Goal: Information Seeking & Learning: Find specific fact

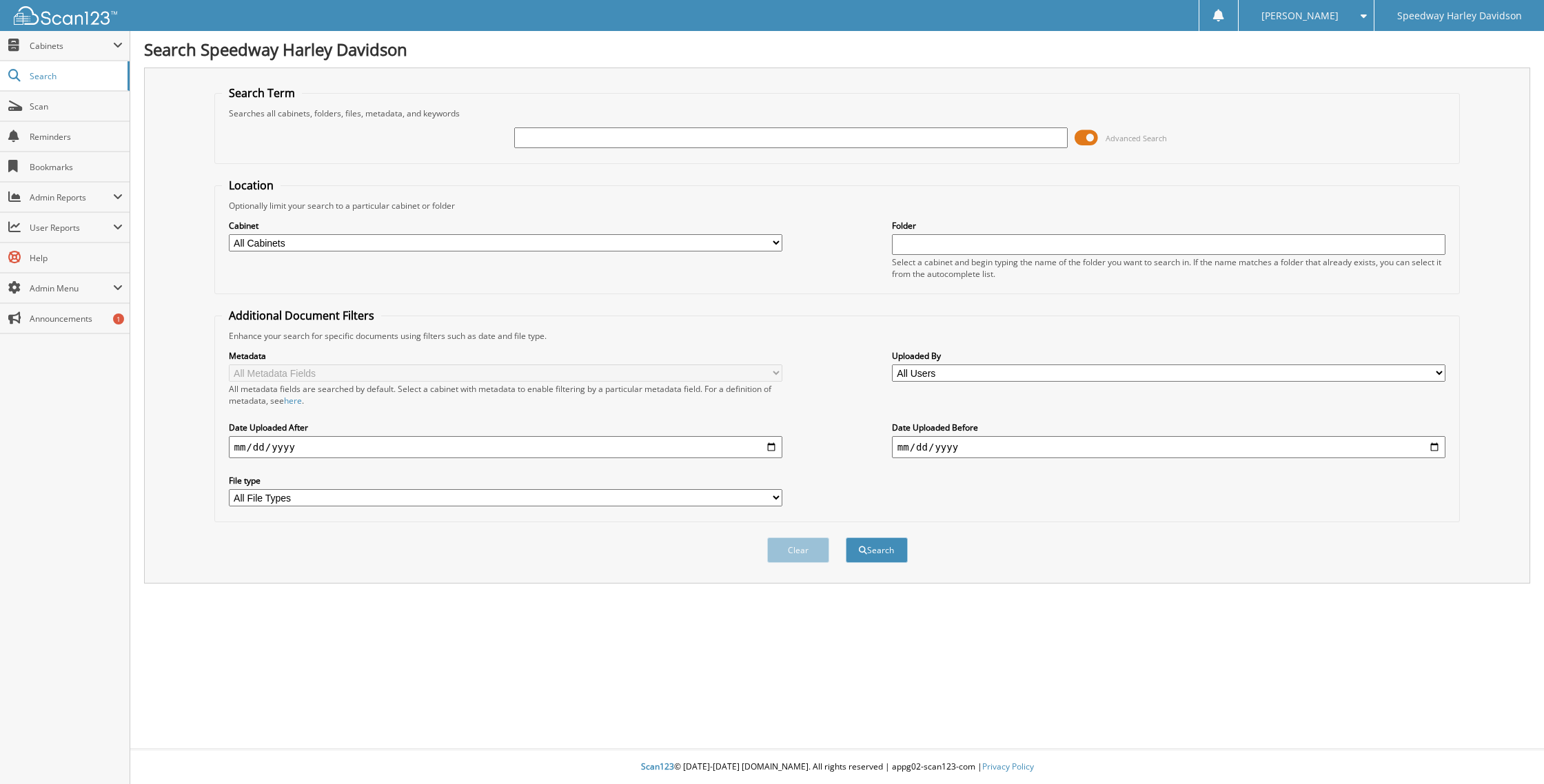
click at [662, 135] on input "text" at bounding box center [792, 138] width 554 height 21
paste input "H25182A"
type input "H25182A"
click at [881, 547] on button "Search" at bounding box center [877, 550] width 62 height 25
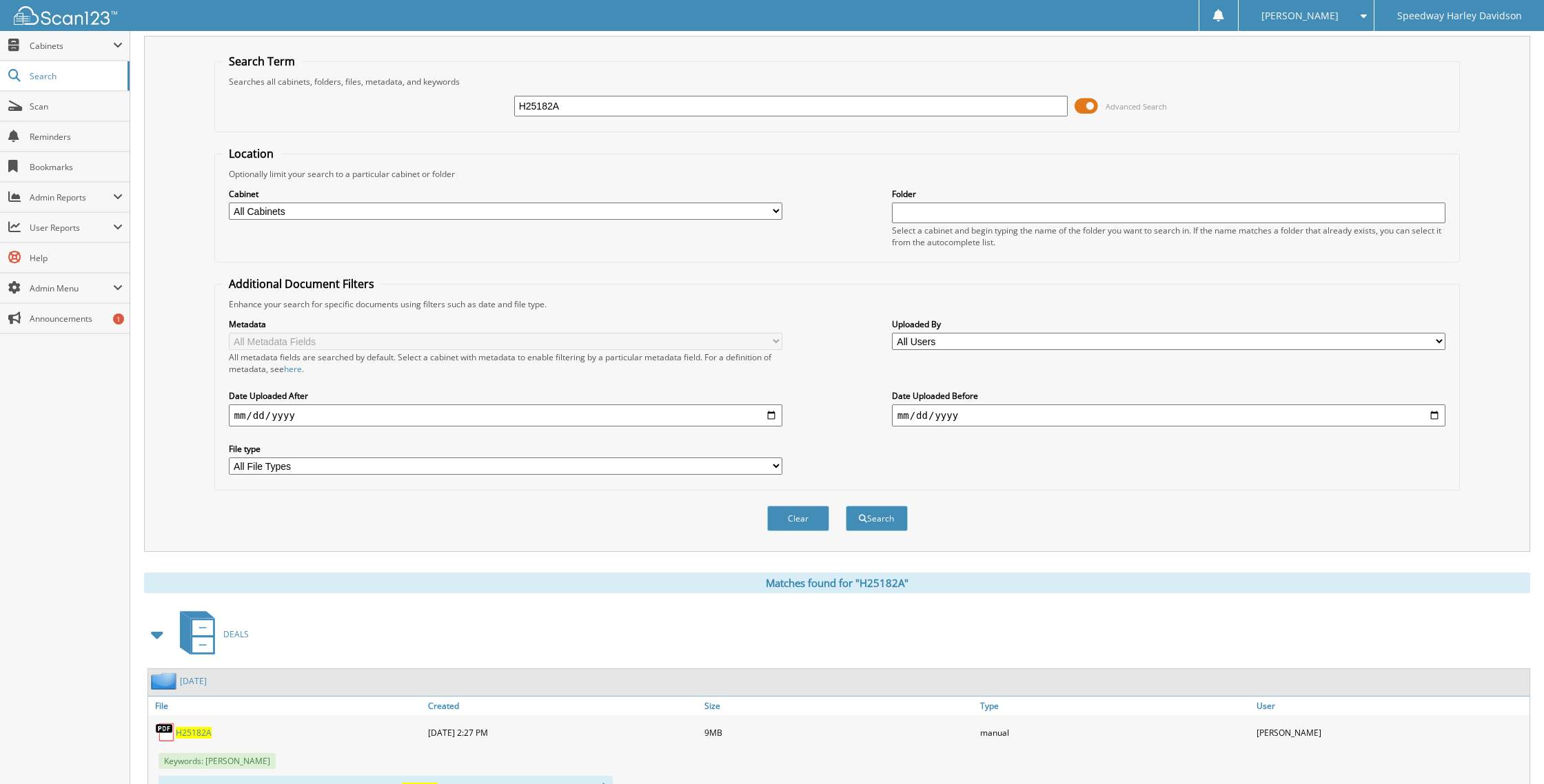
scroll to position [85, 0]
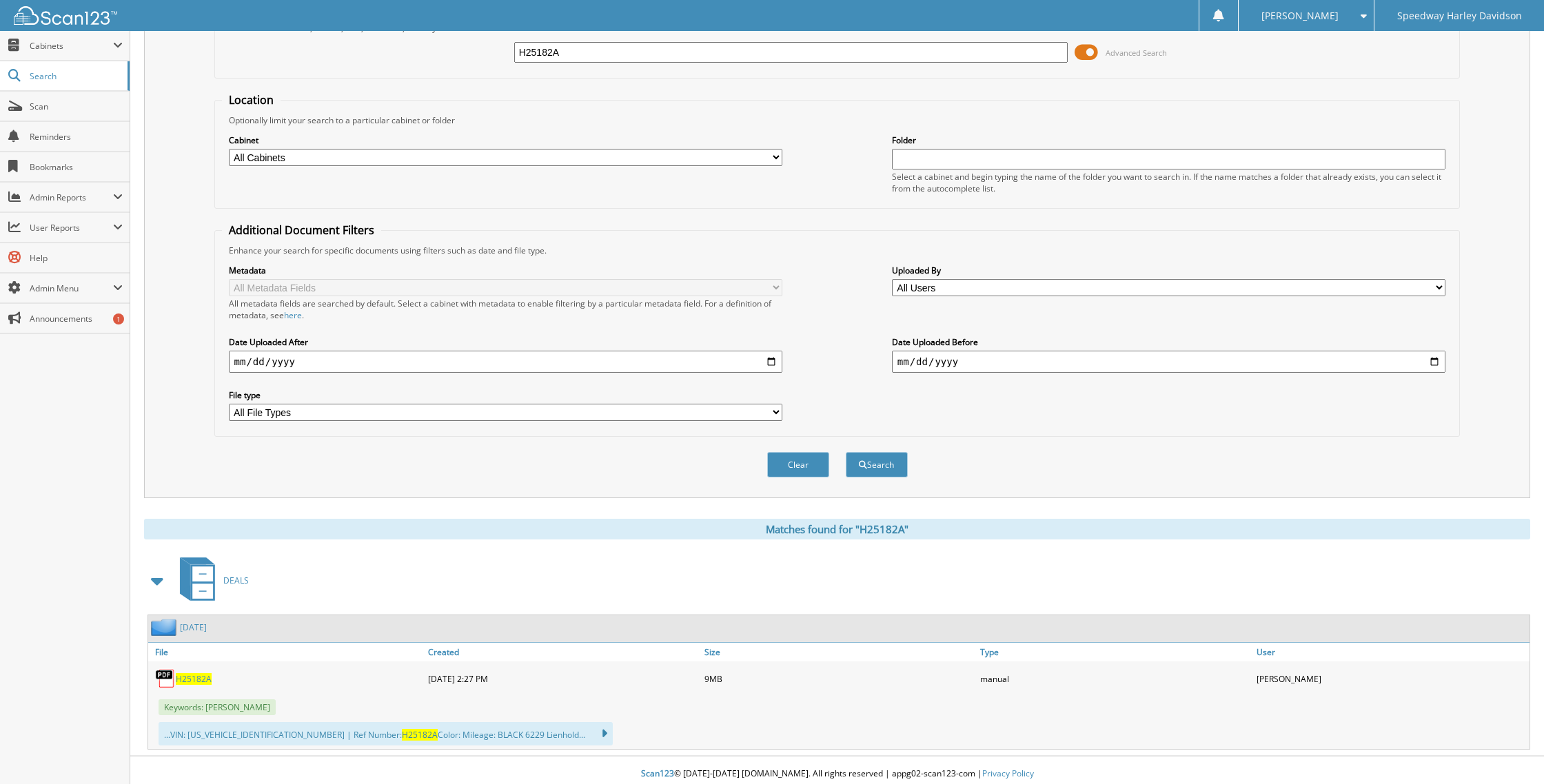
click at [196, 623] on link "[DATE]" at bounding box center [193, 627] width 27 height 12
click at [198, 622] on link "[DATE]" at bounding box center [193, 627] width 27 height 12
